Goal: Find specific fact: Find specific fact

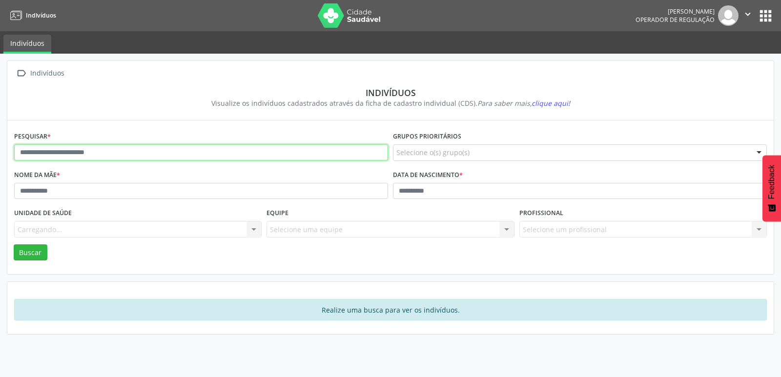
click at [163, 156] on input "text" at bounding box center [201, 152] width 374 height 17
type input "**********"
click at [14, 244] on button "Buscar" at bounding box center [31, 252] width 34 height 17
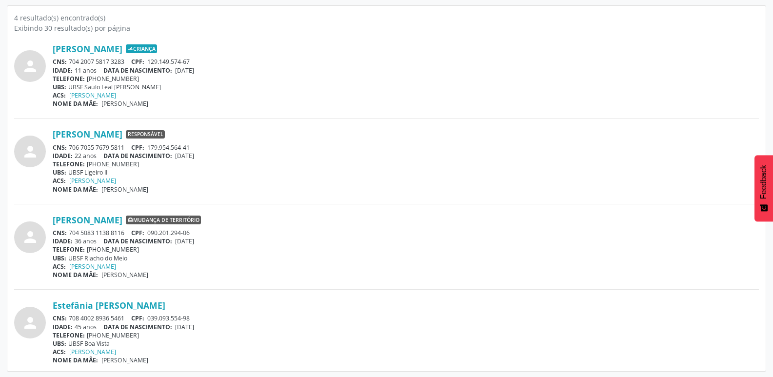
scroll to position [278, 0]
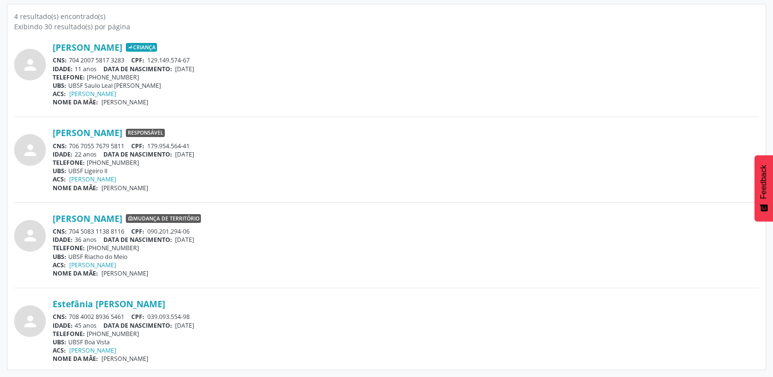
drag, startPoint x: 125, startPoint y: 317, endPoint x: 70, endPoint y: 319, distance: 55.2
click at [70, 319] on div "CNS: 708 4002 8936 5461 CPF: 039.093.554-98" at bounding box center [406, 317] width 706 height 8
copy div "708 4002 8936 5461"
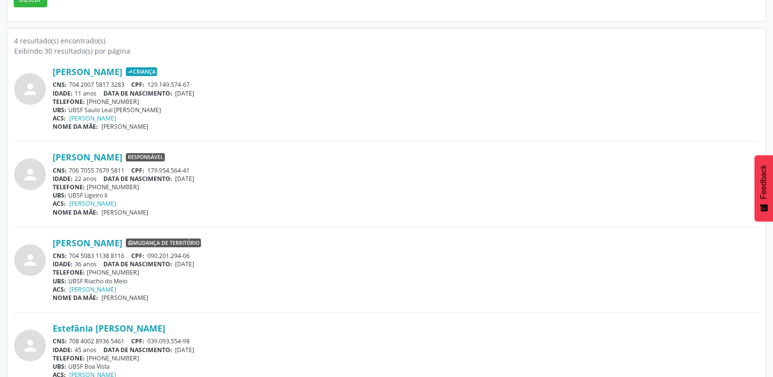
scroll to position [0, 0]
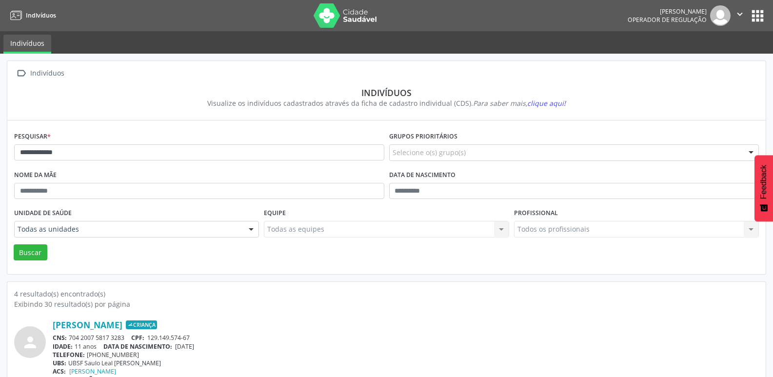
click at [769, 16] on nav "Indivíduos [PERSON_NAME] Operador de regulação  Configurações Sair apps" at bounding box center [386, 15] width 773 height 31
drag, startPoint x: 763, startPoint y: 12, endPoint x: 755, endPoint y: 17, distance: 9.2
click at [763, 12] on button "apps" at bounding box center [757, 15] width 17 height 17
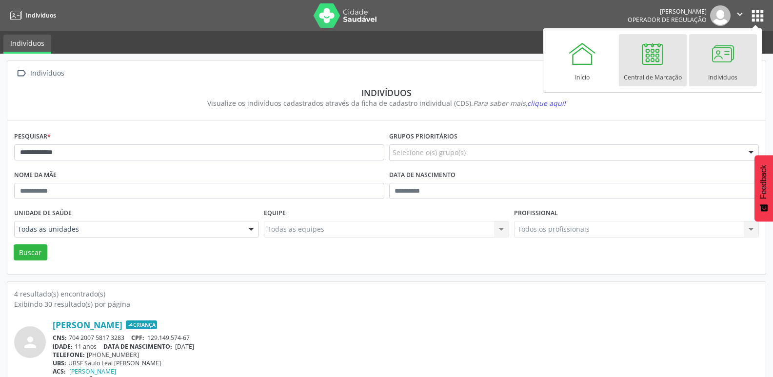
click at [624, 76] on div "Central de Marcação" at bounding box center [653, 74] width 58 height 13
